Goal: Information Seeking & Learning: Learn about a topic

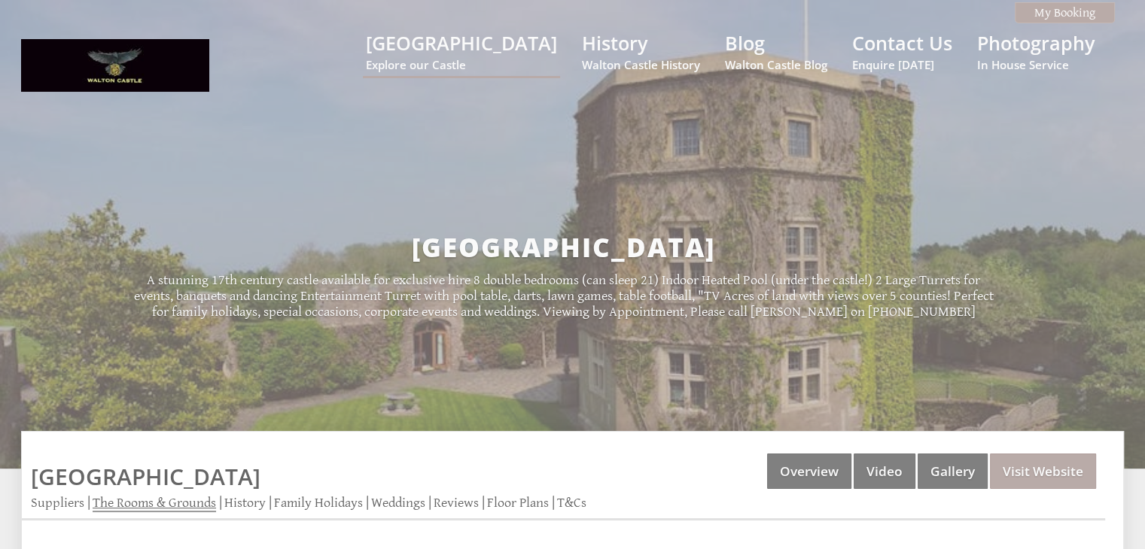
click at [178, 500] on link "The Rooms & Grounds" at bounding box center [154, 503] width 123 height 17
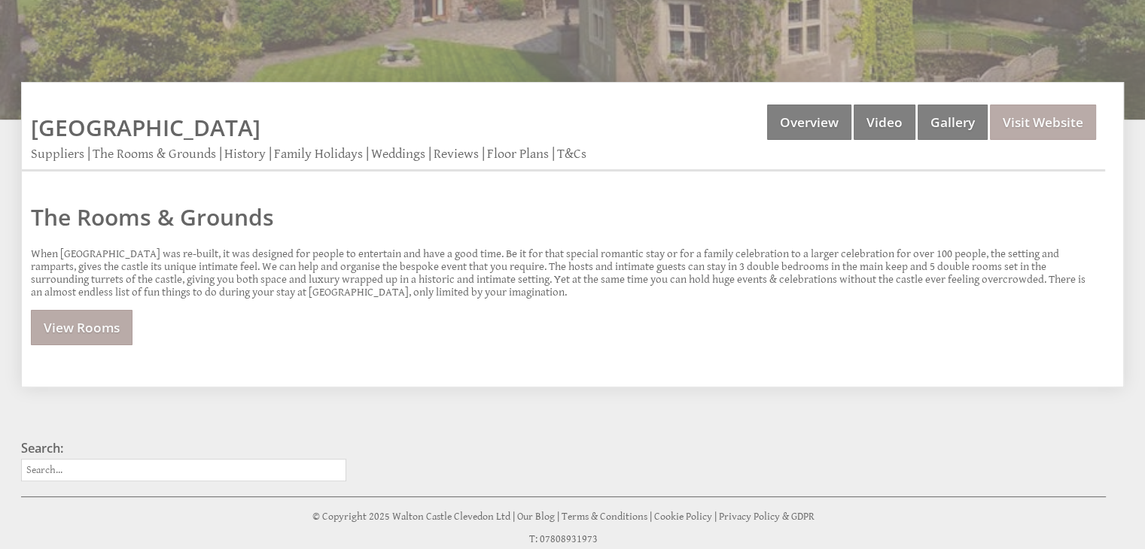
scroll to position [376, 0]
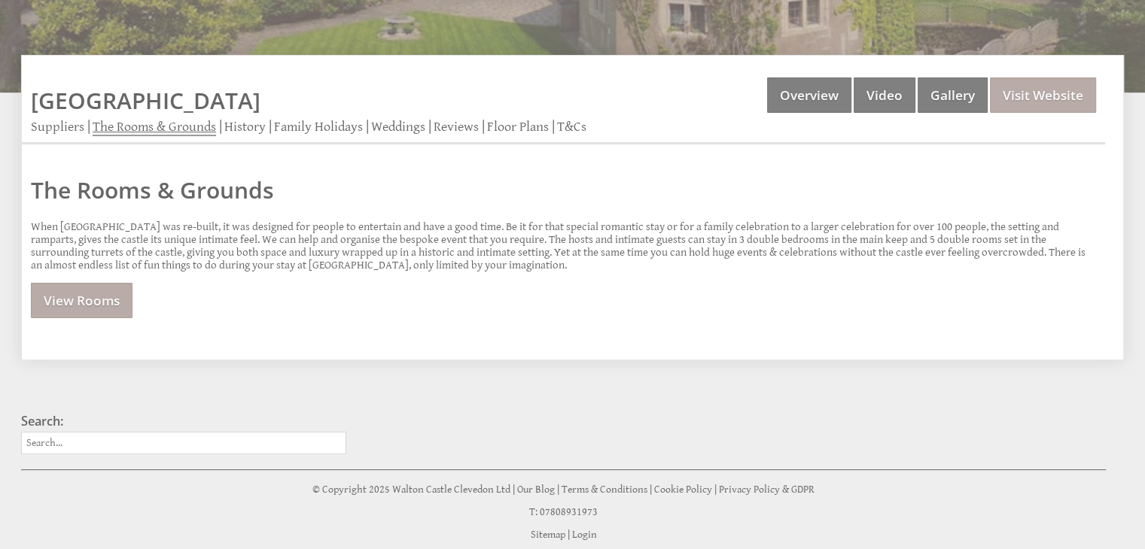
click at [166, 123] on link "The Rooms & Grounds" at bounding box center [154, 127] width 123 height 17
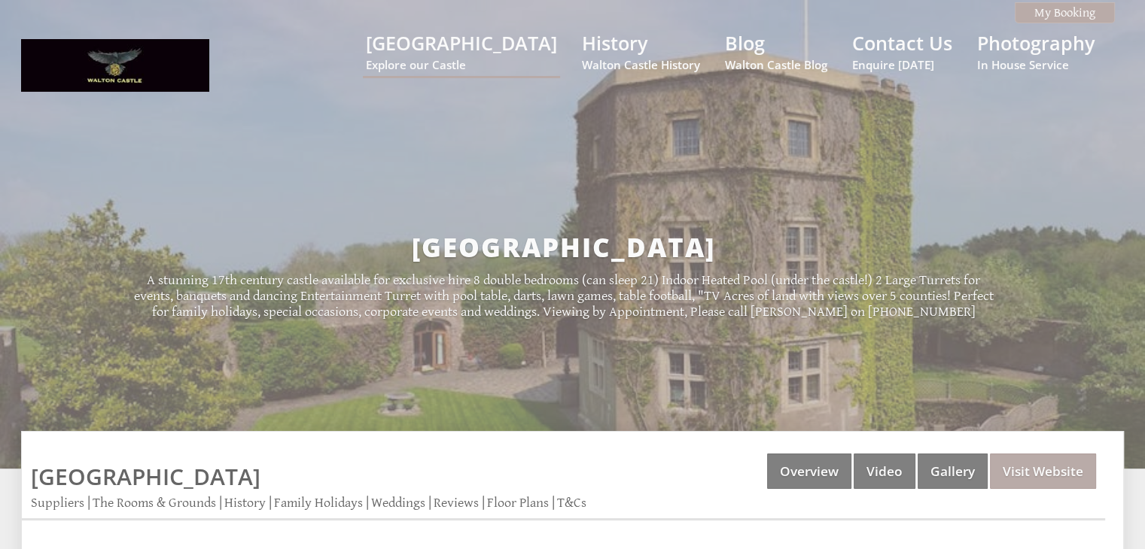
scroll to position [427, 0]
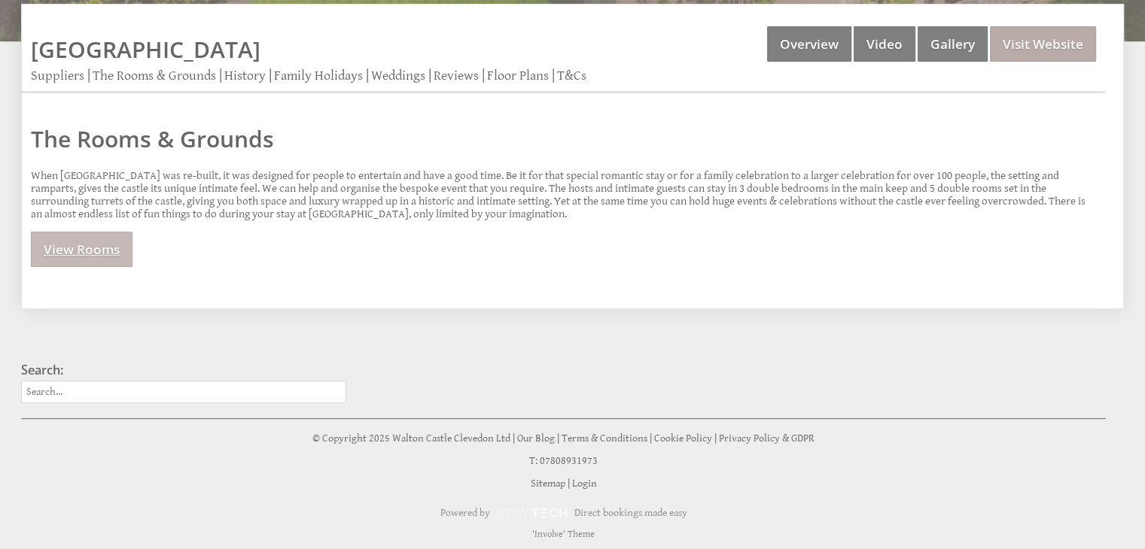
click at [96, 248] on link "View Rooms" at bounding box center [82, 249] width 102 height 35
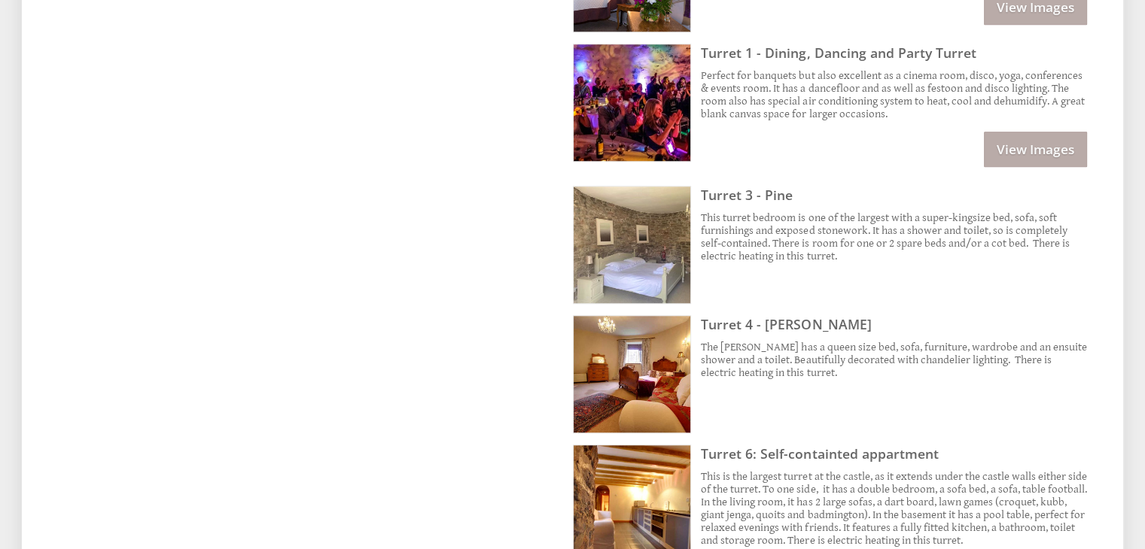
scroll to position [1204, 0]
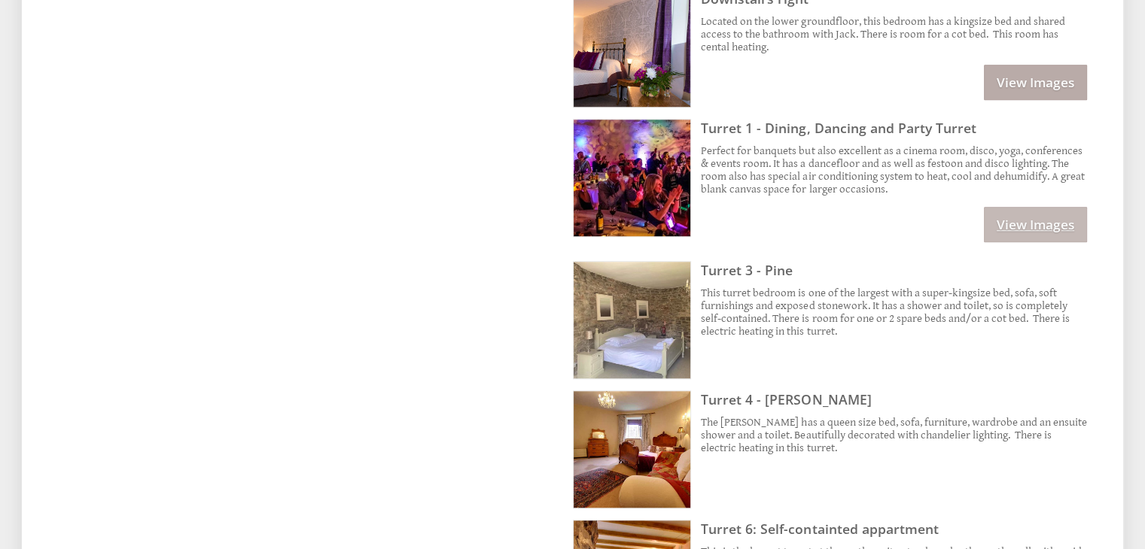
click at [1008, 207] on link "View Images" at bounding box center [1034, 224] width 103 height 35
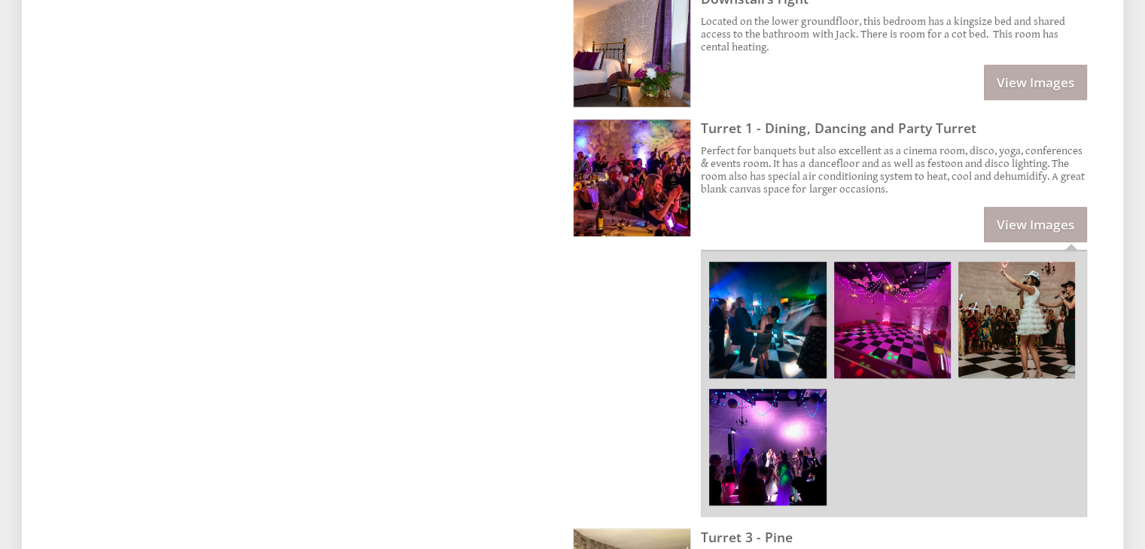
click at [848, 309] on img at bounding box center [892, 320] width 117 height 117
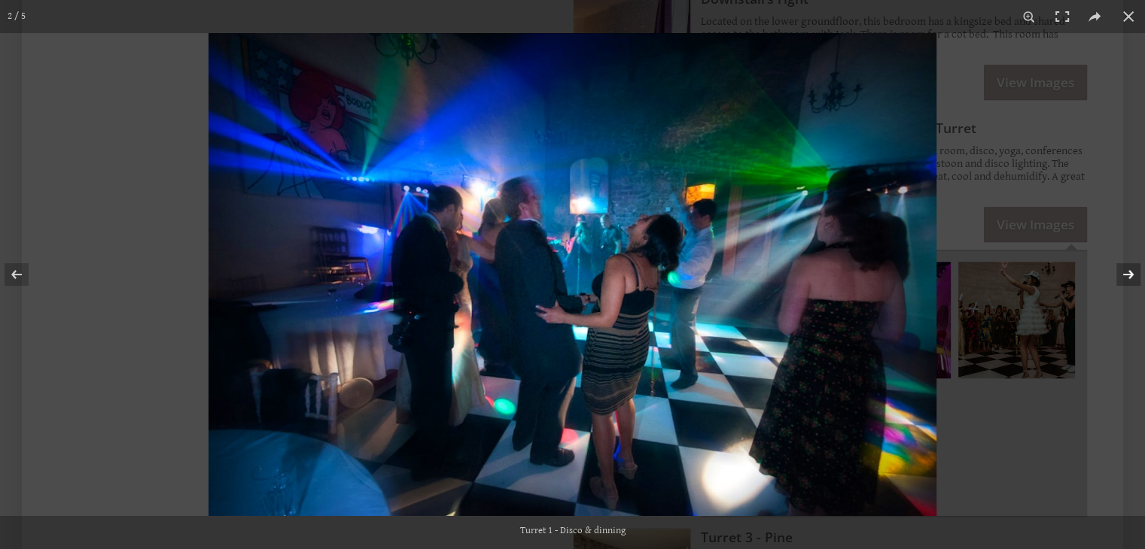
click at [1139, 272] on button at bounding box center [1118, 274] width 53 height 75
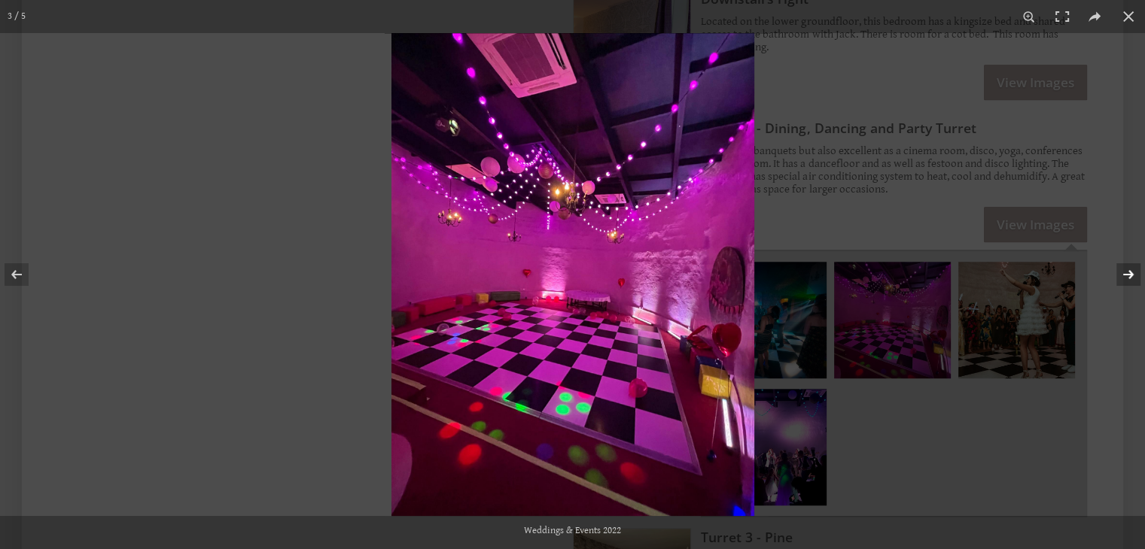
click at [1140, 272] on button at bounding box center [1118, 274] width 53 height 75
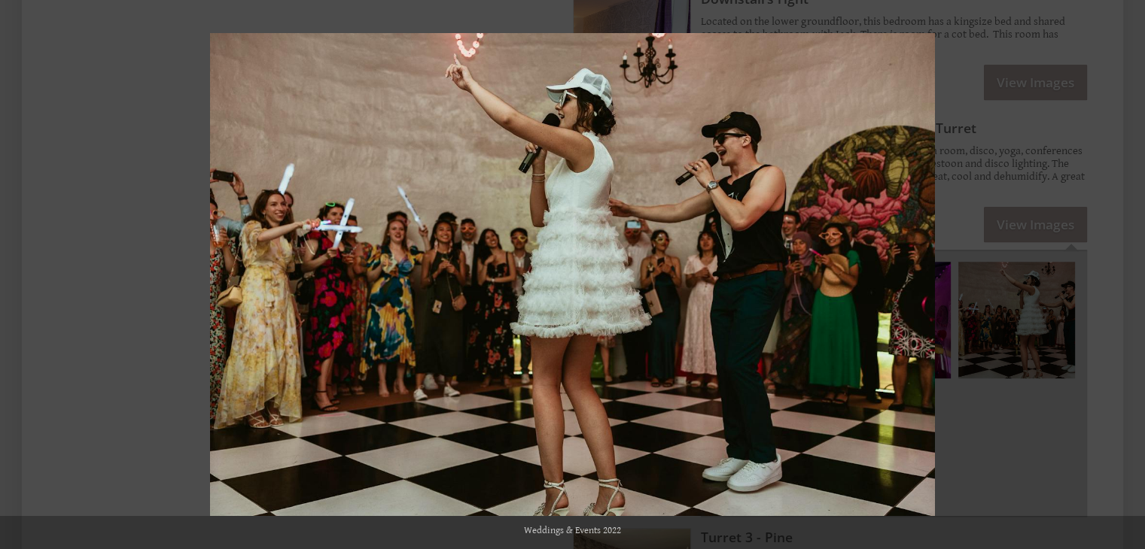
click at [1140, 272] on button at bounding box center [1118, 274] width 53 height 75
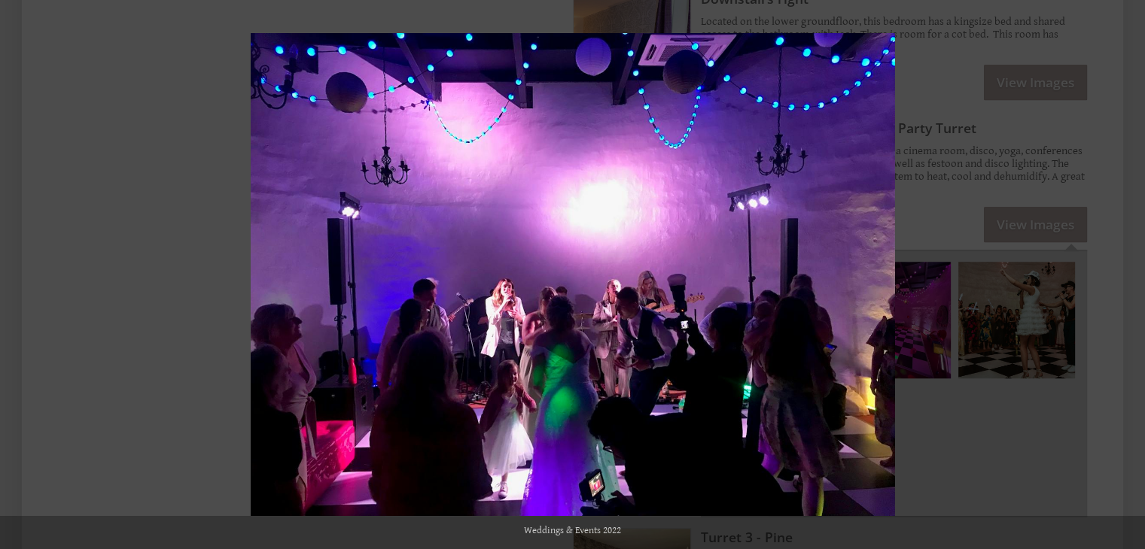
click at [1140, 272] on button at bounding box center [1118, 274] width 53 height 75
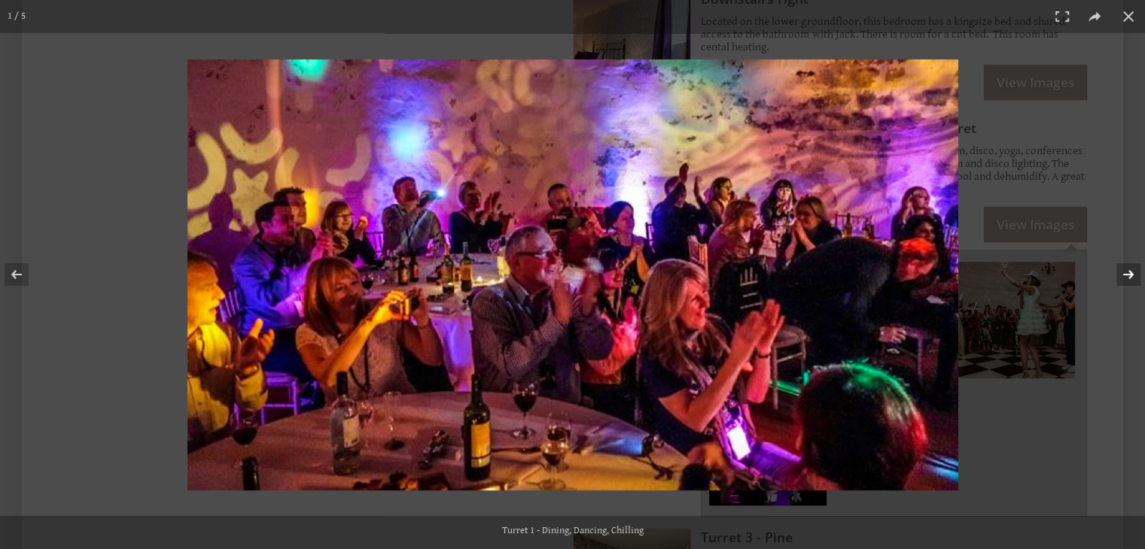
click at [1140, 273] on button at bounding box center [1118, 274] width 53 height 75
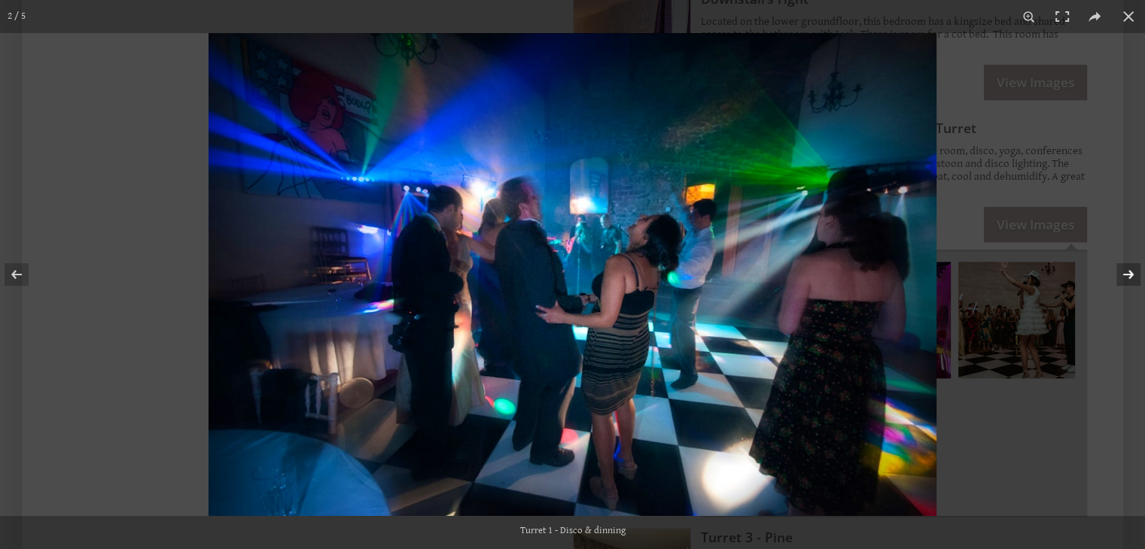
click at [1140, 274] on button at bounding box center [1118, 274] width 53 height 75
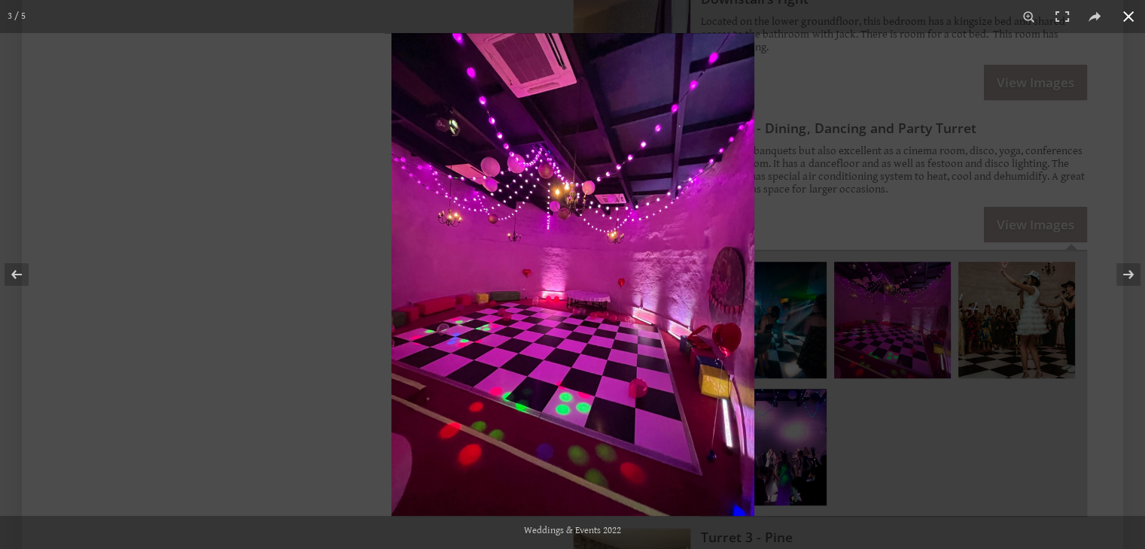
click at [1120, 23] on button at bounding box center [1127, 16] width 33 height 33
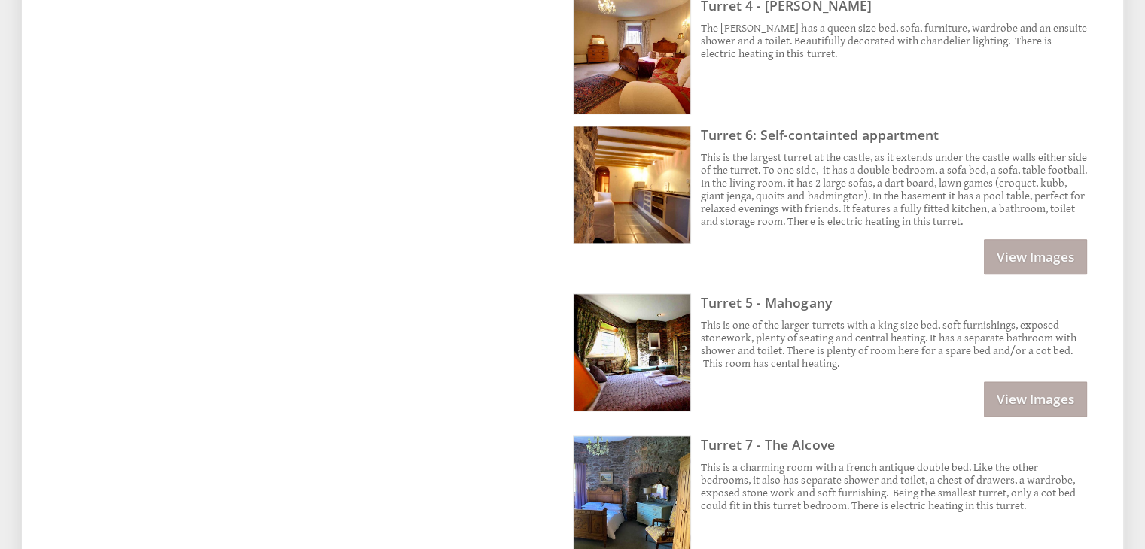
scroll to position [1956, 0]
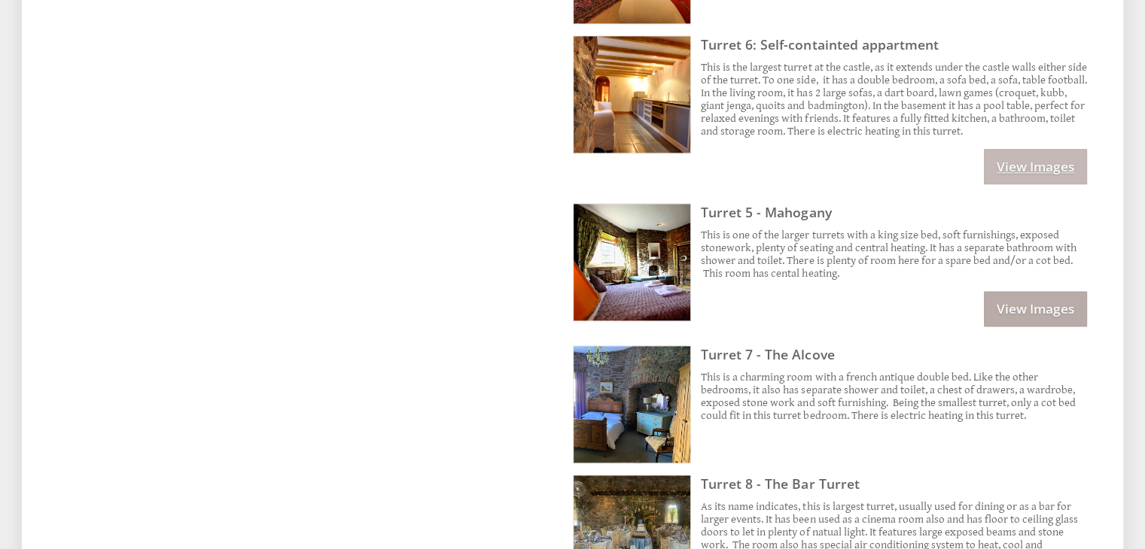
click at [1009, 149] on link "View Images" at bounding box center [1034, 166] width 103 height 35
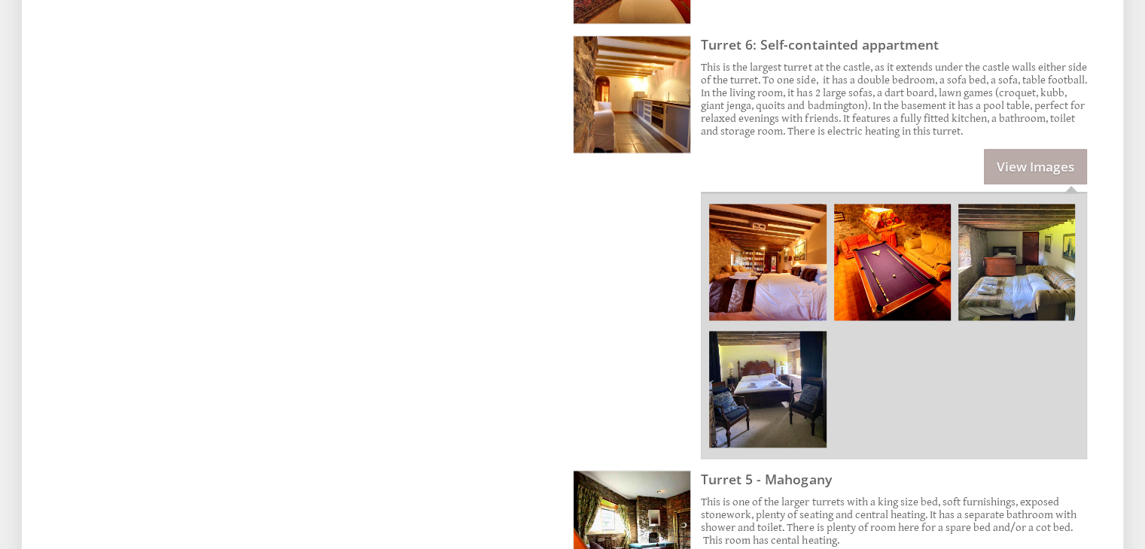
click at [765, 257] on img at bounding box center [767, 262] width 117 height 117
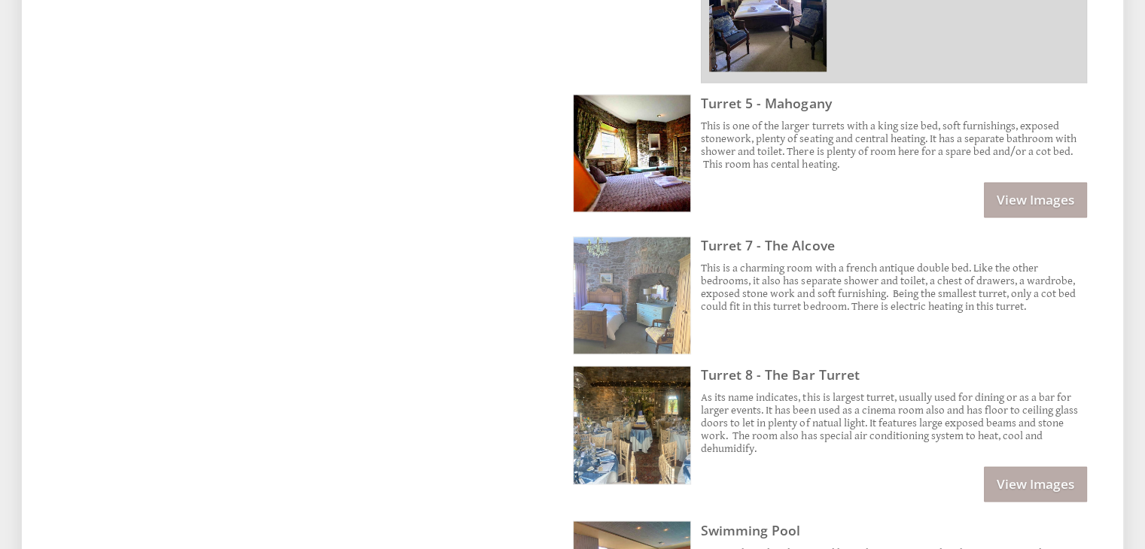
scroll to position [2558, 0]
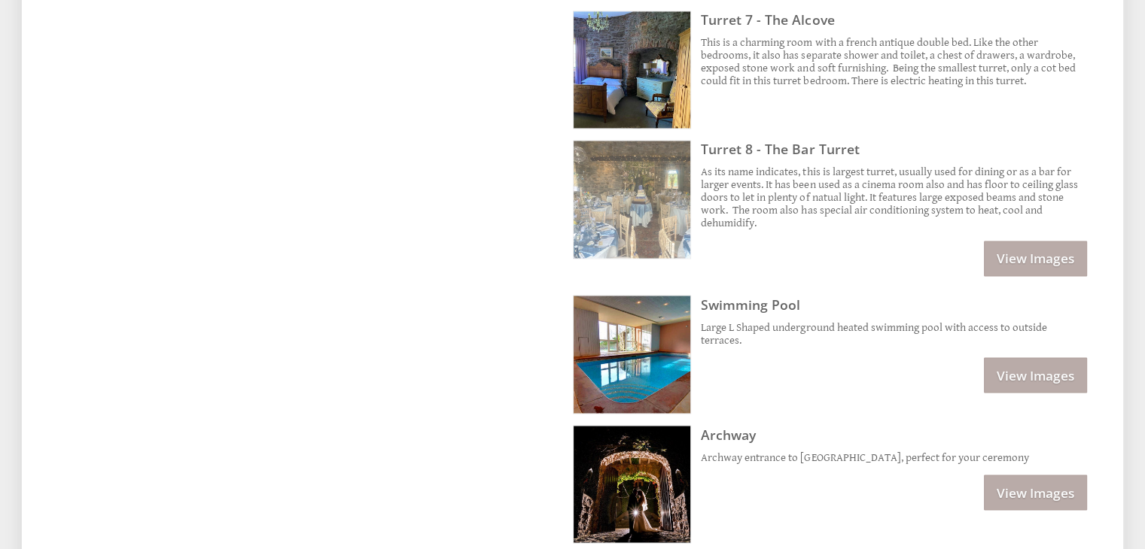
click at [632, 175] on img at bounding box center [631, 199] width 117 height 117
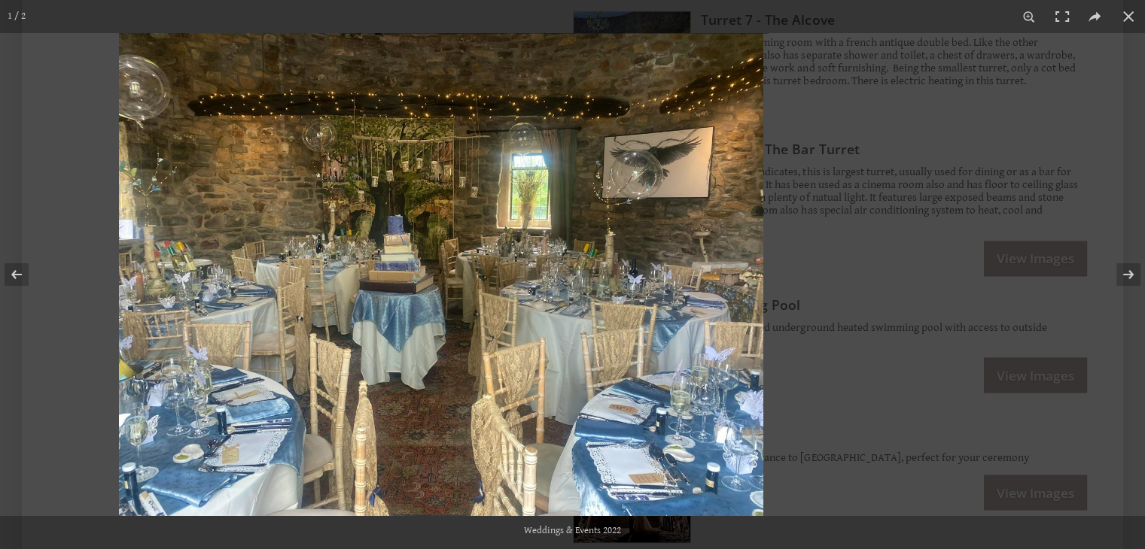
drag, startPoint x: 746, startPoint y: 259, endPoint x: 457, endPoint y: 253, distance: 289.8
click at [457, 253] on img at bounding box center [441, 274] width 644 height 483
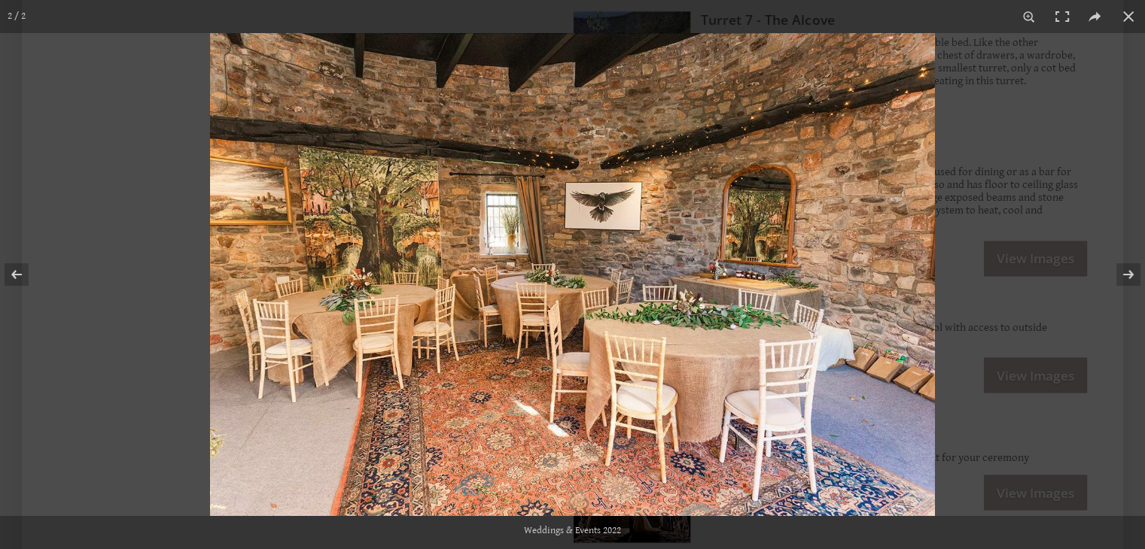
click at [235, 272] on img at bounding box center [572, 274] width 725 height 483
click at [1008, 196] on div at bounding box center [782, 307] width 1145 height 549
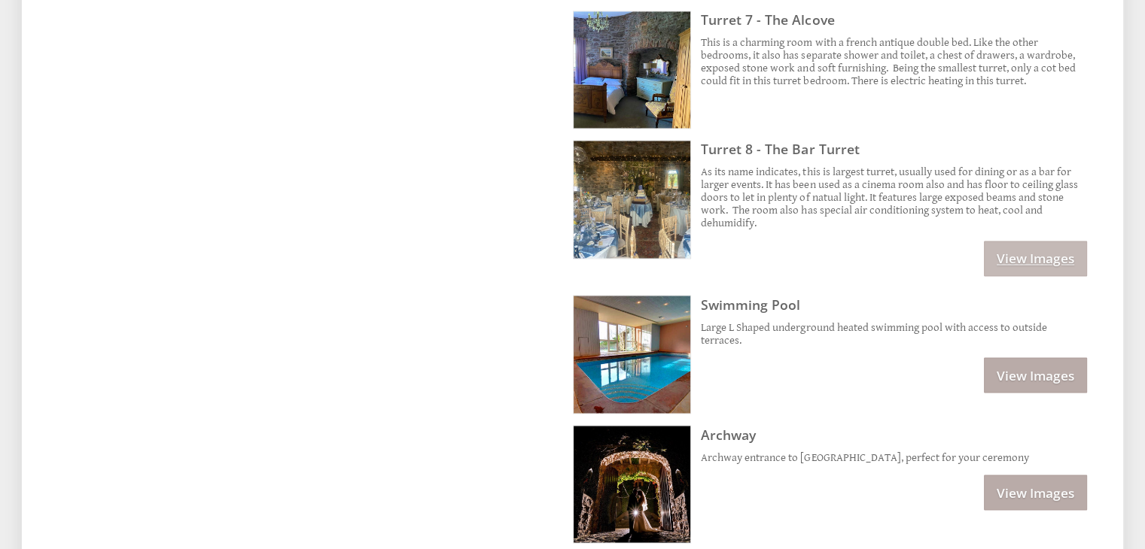
click at [1059, 241] on link "View Images" at bounding box center [1034, 258] width 103 height 35
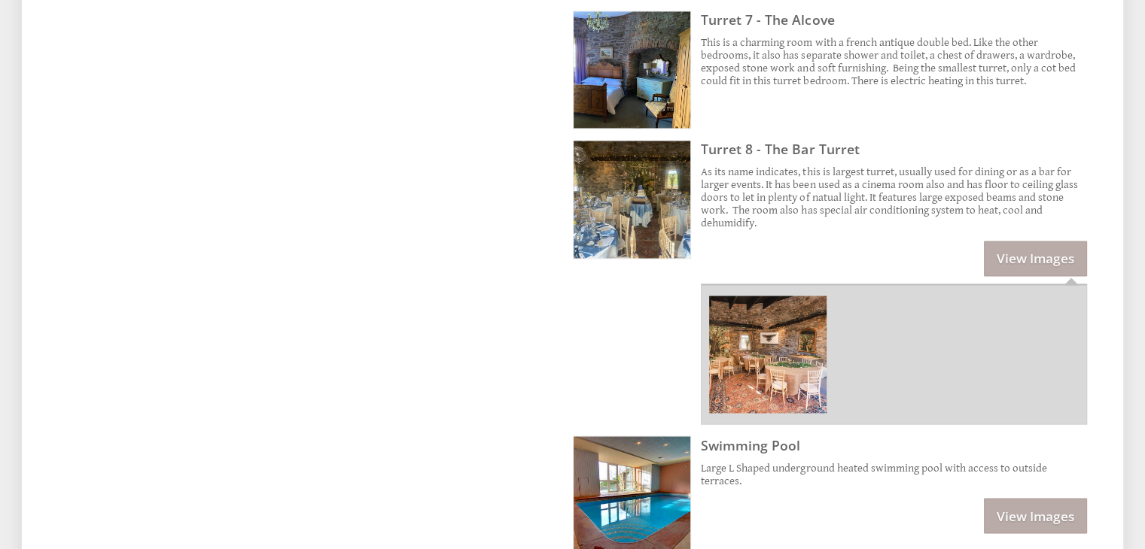
click at [777, 360] on img at bounding box center [767, 354] width 117 height 117
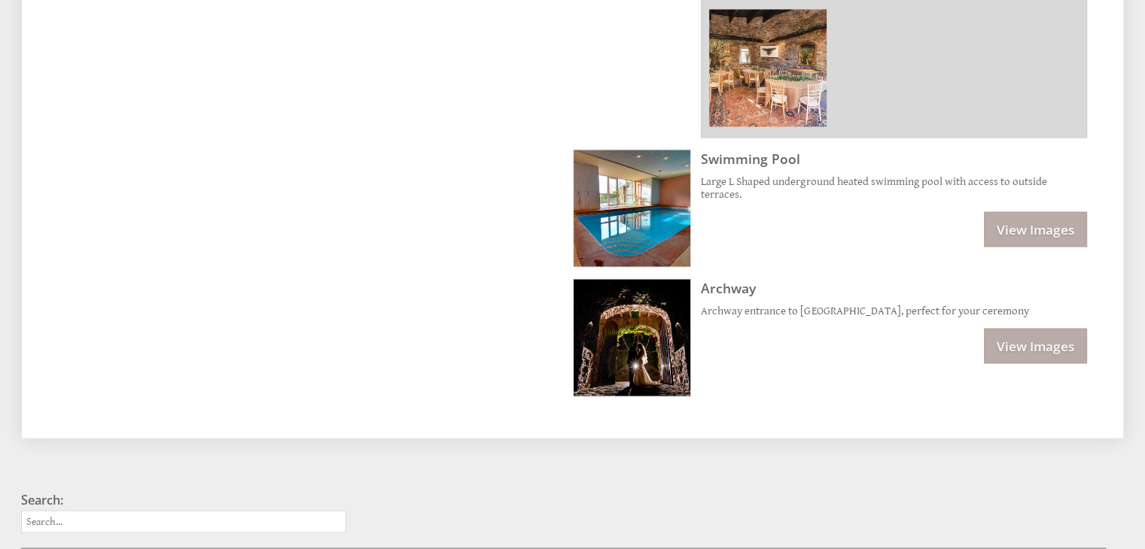
scroll to position [2953, 0]
